Goal: Task Accomplishment & Management: Use online tool/utility

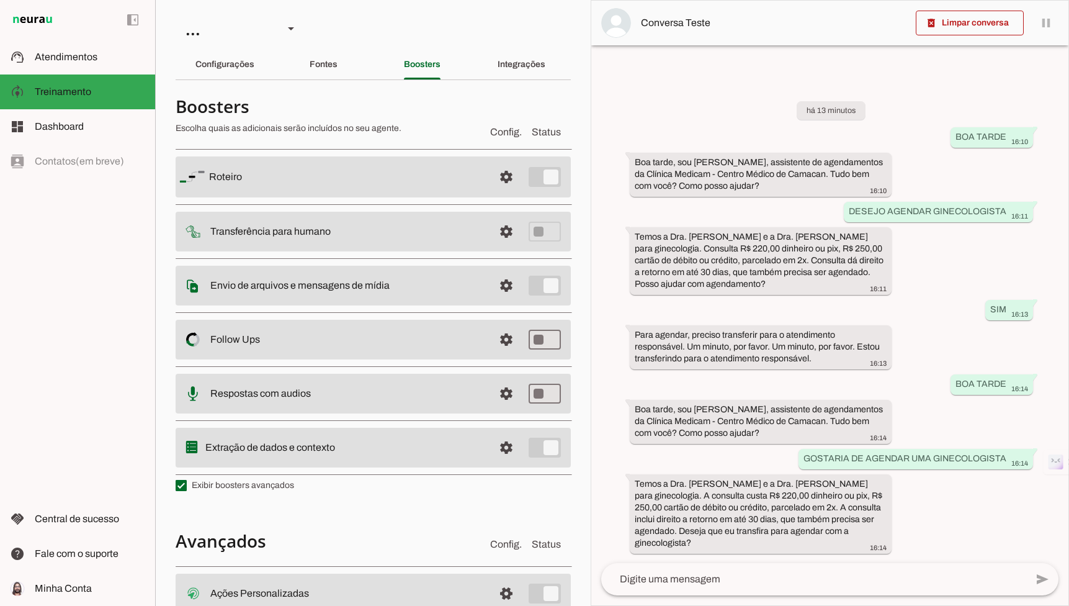
scroll to position [503, 0]
